Goal: Task Accomplishment & Management: Manage account settings

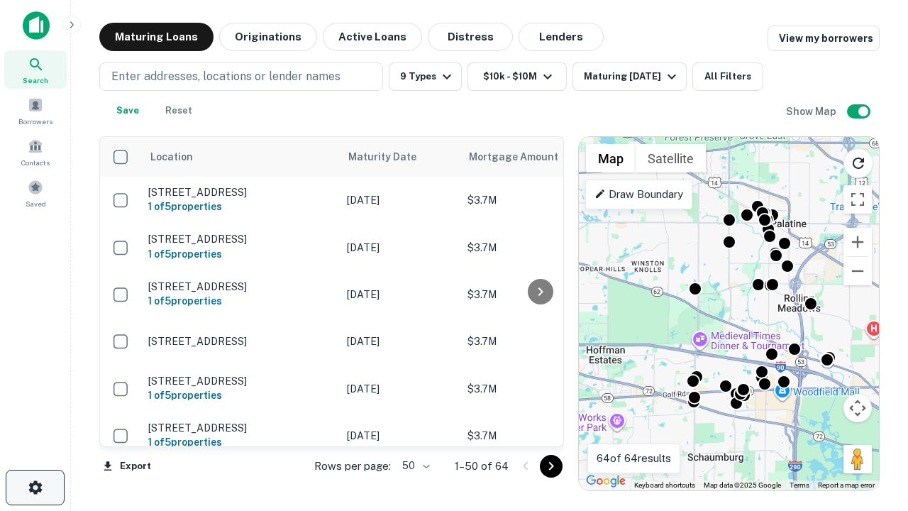
click at [35, 487] on icon "button" at bounding box center [35, 487] width 17 height 17
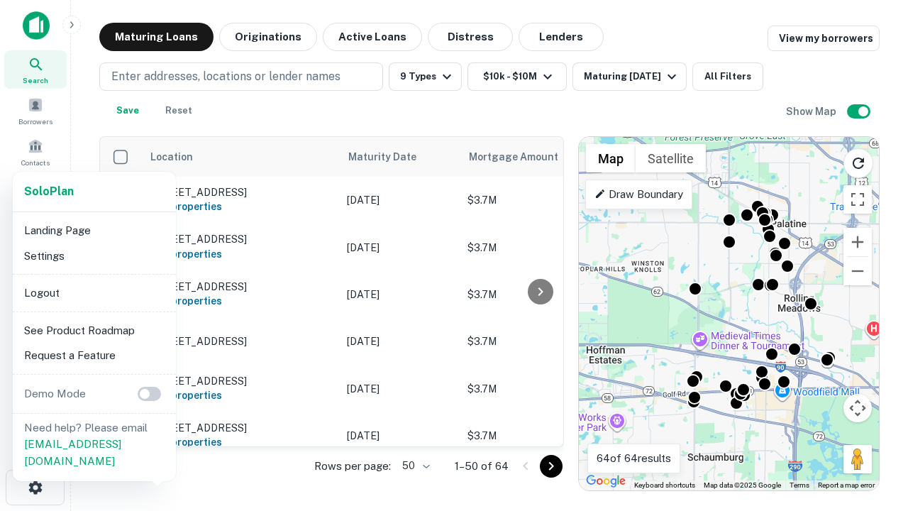
click at [94, 292] on li "Logout" at bounding box center [94, 293] width 152 height 26
